Goal: Entertainment & Leisure: Consume media (video, audio)

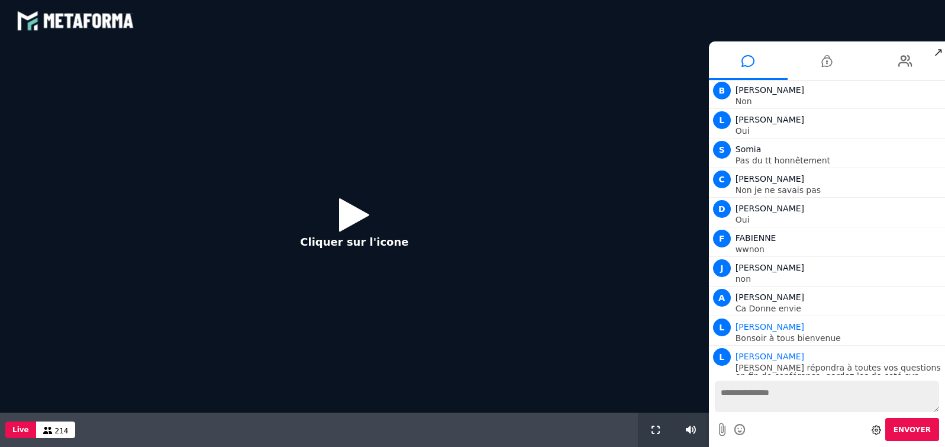
scroll to position [935, 0]
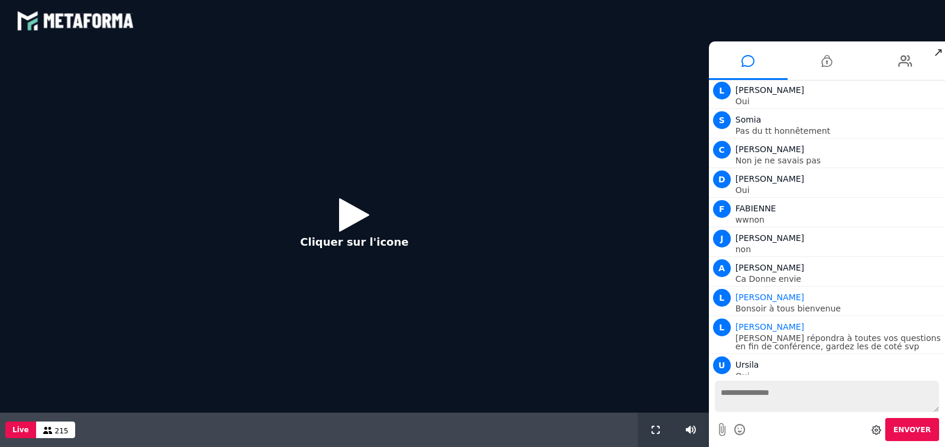
click at [350, 211] on icon at bounding box center [354, 214] width 30 height 38
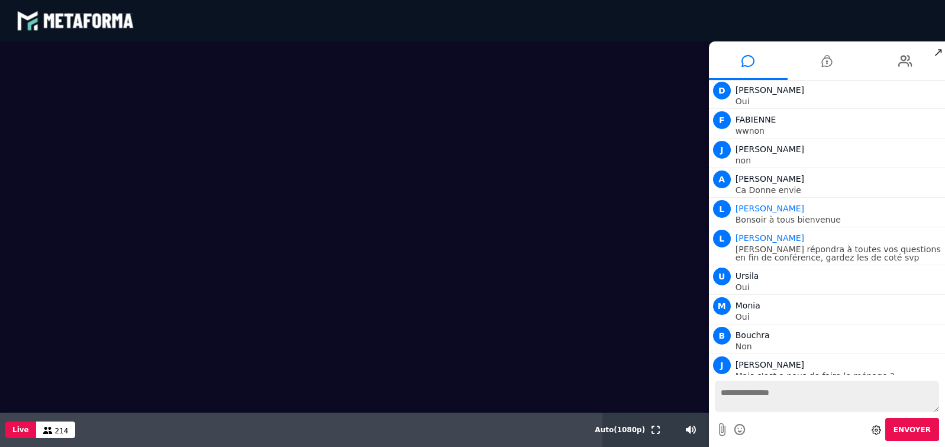
scroll to position [1053, 0]
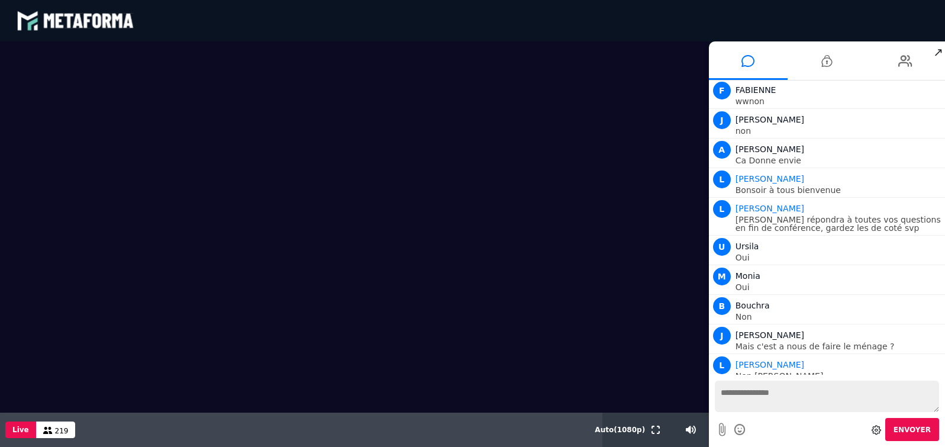
click at [884, 381] on textarea at bounding box center [827, 395] width 224 height 31
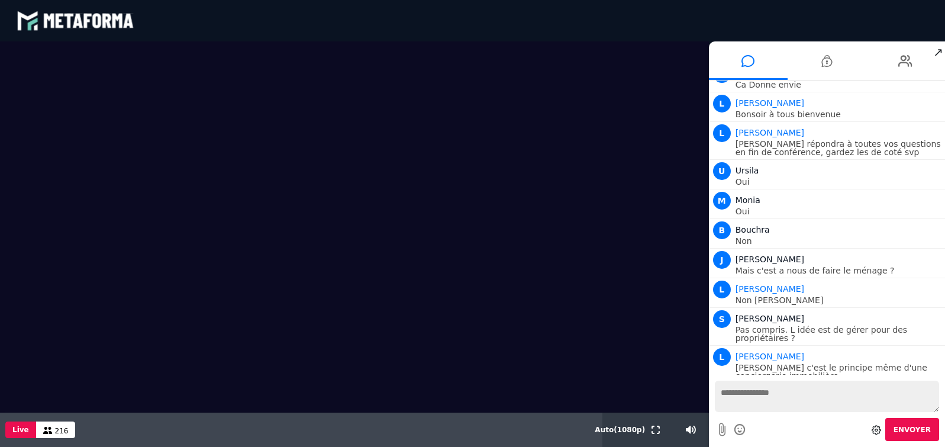
scroll to position [1167, 0]
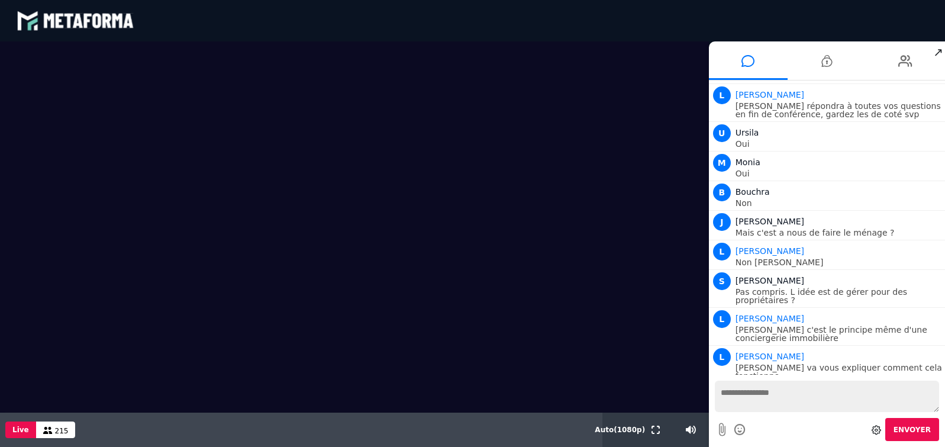
click at [911, 9] on div "blastream met_channel-9815b25ebd2bfb1ca2e40341aa852e5e fr en fr" at bounding box center [473, 21] width 912 height 36
click at [802, 23] on div "blastream met_channel-9815b25ebd2bfb1ca2e40341aa852e5e fr en fr" at bounding box center [473, 21] width 912 height 36
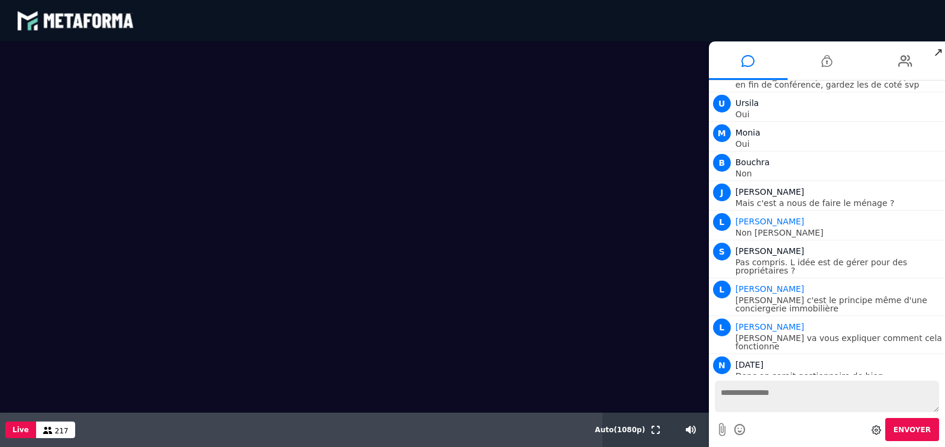
scroll to position [1234, 0]
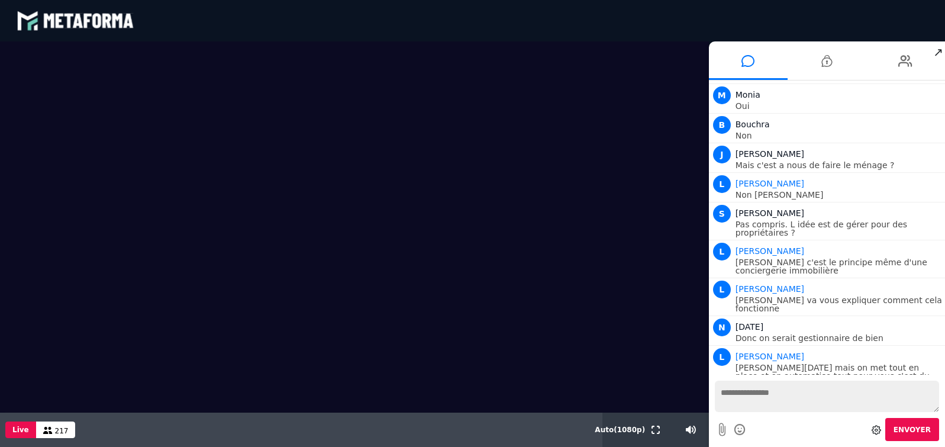
click at [649, 73] on video at bounding box center [354, 226] width 709 height 371
drag, startPoint x: 689, startPoint y: 428, endPoint x: 707, endPoint y: 429, distance: 18.4
click at [706, 429] on input "range" at bounding box center [680, 429] width 51 height 3
drag, startPoint x: 704, startPoint y: 428, endPoint x: 695, endPoint y: 427, distance: 9.5
type input "**"
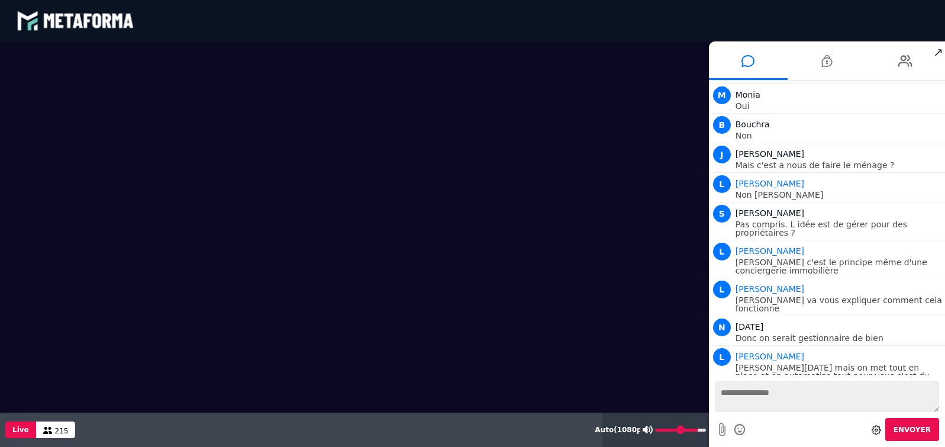
click at [695, 428] on input "range" at bounding box center [680, 429] width 51 height 3
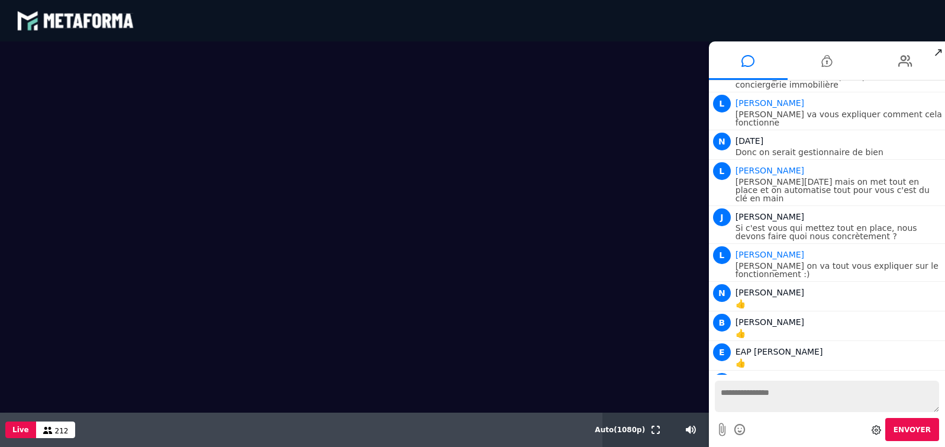
scroll to position [1450, 0]
